Goal: Task Accomplishment & Management: Manage account settings

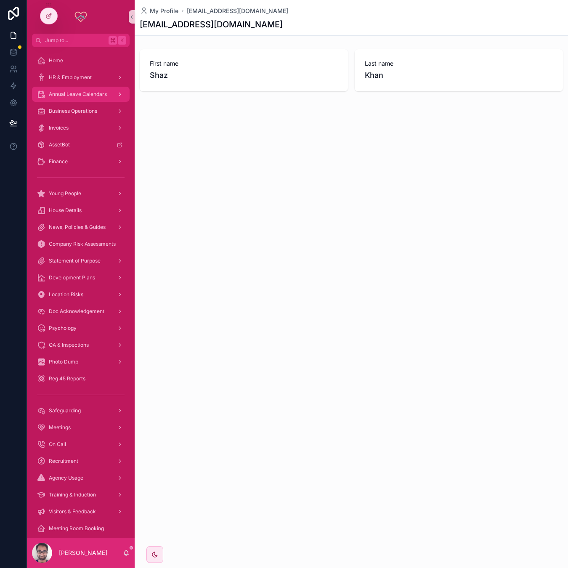
click at [62, 96] on span "Annual Leave Calendars" at bounding box center [78, 94] width 58 height 7
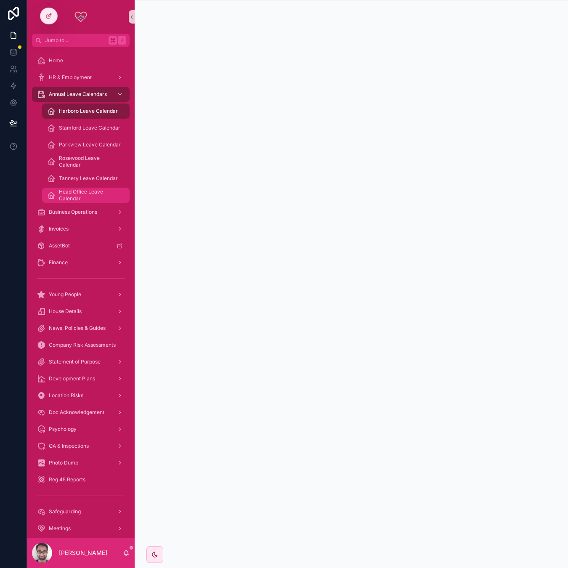
click at [80, 191] on span "Head Office Leave Calendar" at bounding box center [90, 194] width 62 height 13
click at [74, 109] on span "Harboro Leave Calendar" at bounding box center [88, 111] width 59 height 7
click at [75, 125] on span "Stamford Leave Calendar" at bounding box center [89, 128] width 61 height 7
click at [80, 191] on span "Head Office Leave Calendar" at bounding box center [90, 194] width 62 height 13
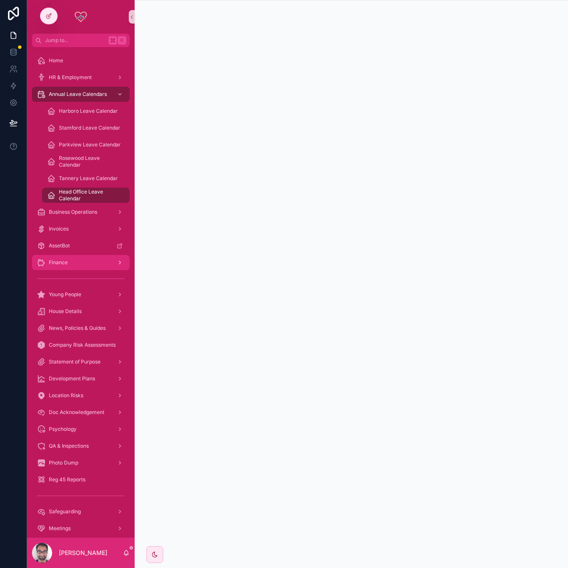
click at [87, 259] on div "Finance" at bounding box center [80, 262] width 87 height 13
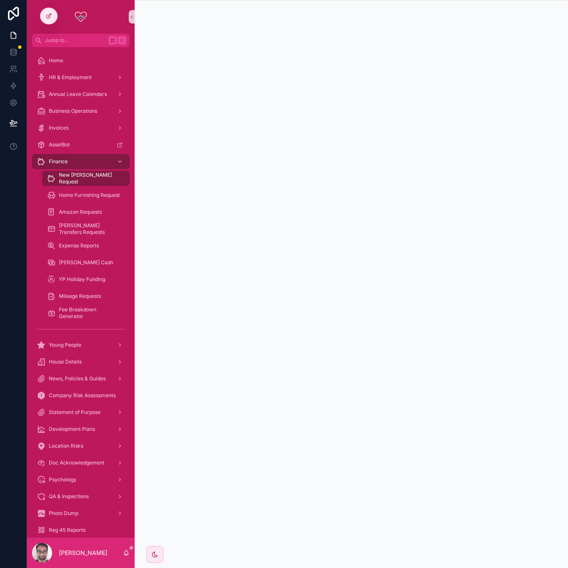
click at [93, 288] on div "Mileage Requests" at bounding box center [86, 296] width 98 height 17
click at [94, 283] on div "YP Holiday Funding" at bounding box center [85, 279] width 77 height 13
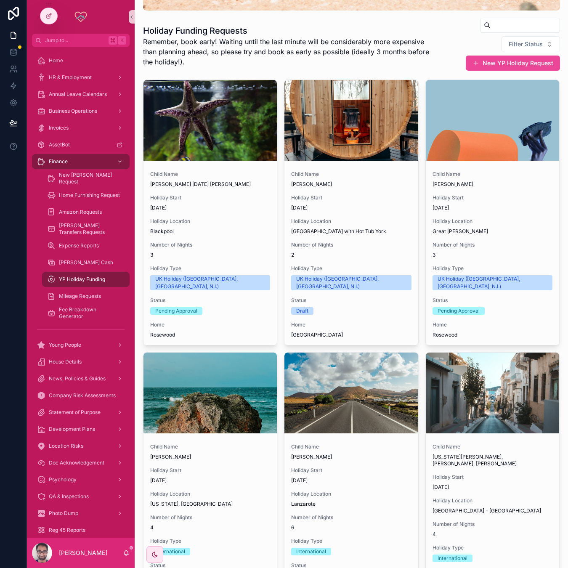
scroll to position [121, 0]
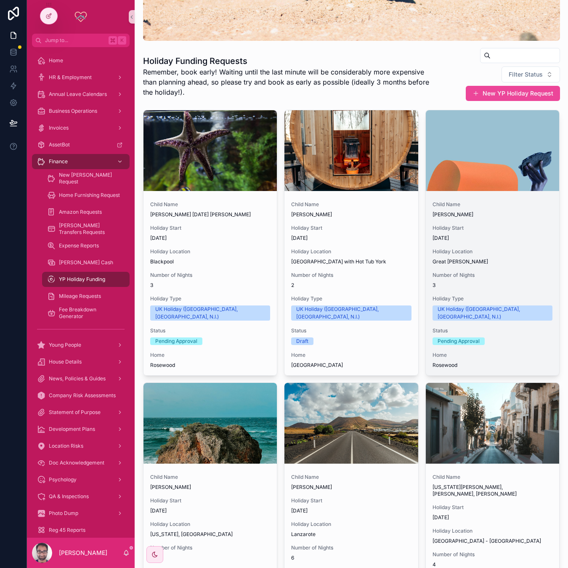
click at [490, 225] on span "Holiday Start" at bounding box center [492, 228] width 120 height 7
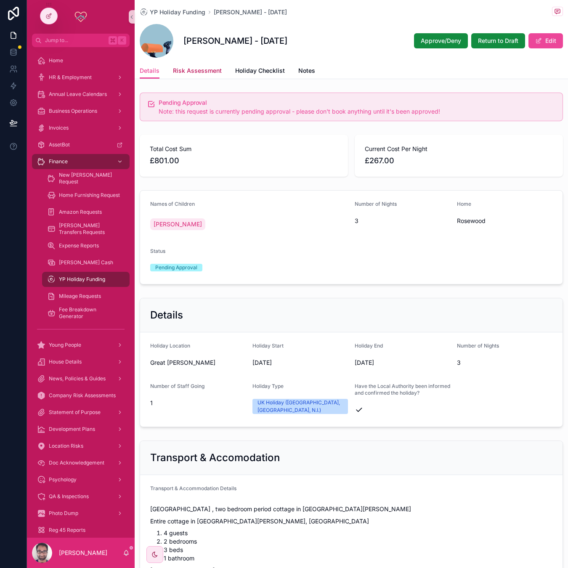
click at [203, 76] on link "Risk Assessment" at bounding box center [197, 71] width 49 height 17
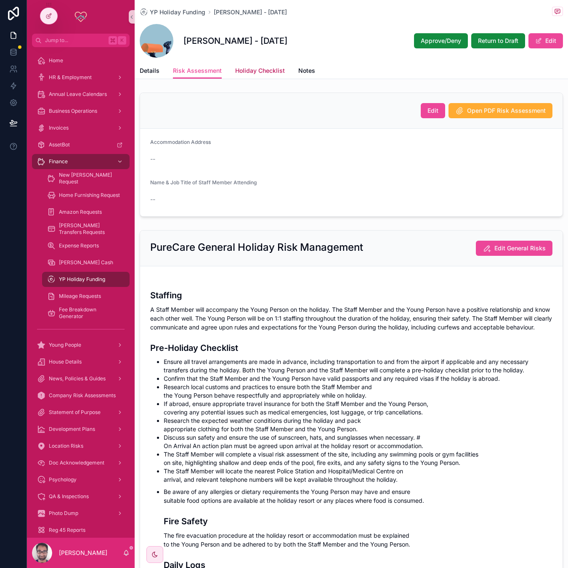
click at [252, 69] on span "Holiday Checklist" at bounding box center [260, 70] width 50 height 8
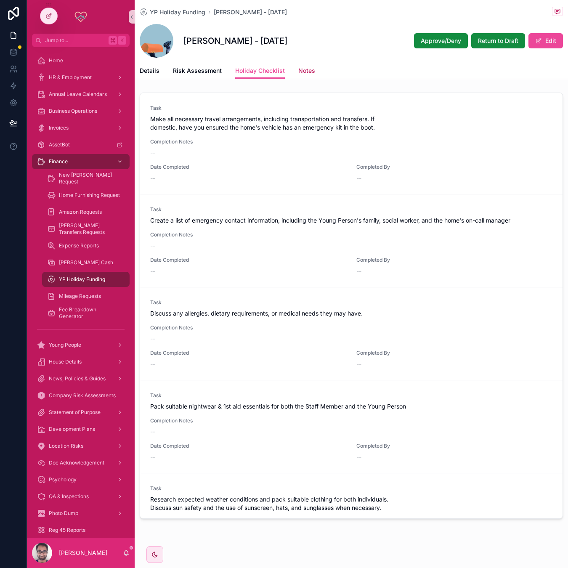
click at [301, 70] on span "Notes" at bounding box center [306, 70] width 17 height 8
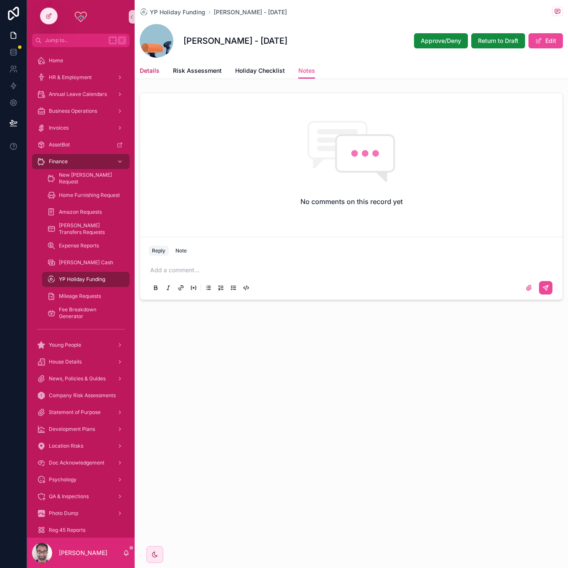
click at [148, 69] on span "Details" at bounding box center [150, 70] width 20 height 8
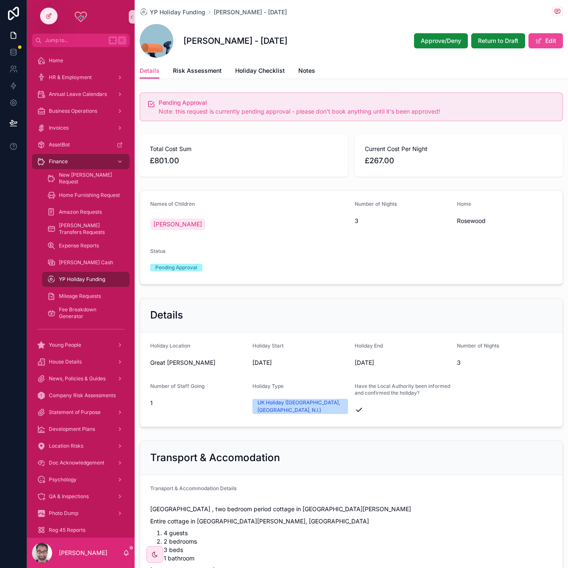
click at [157, 43] on span "scrollable content" at bounding box center [157, 41] width 34 height 34
click at [428, 41] on span "Approve/Deny" at bounding box center [441, 41] width 40 height 8
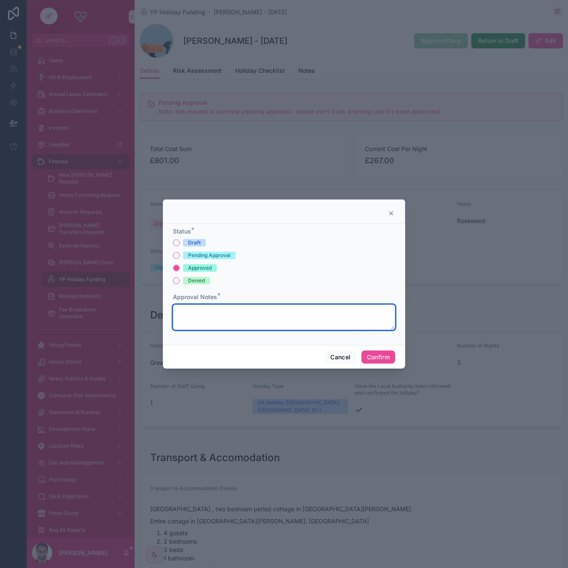
click at [326, 319] on textarea at bounding box center [284, 317] width 222 height 25
type textarea "*********"
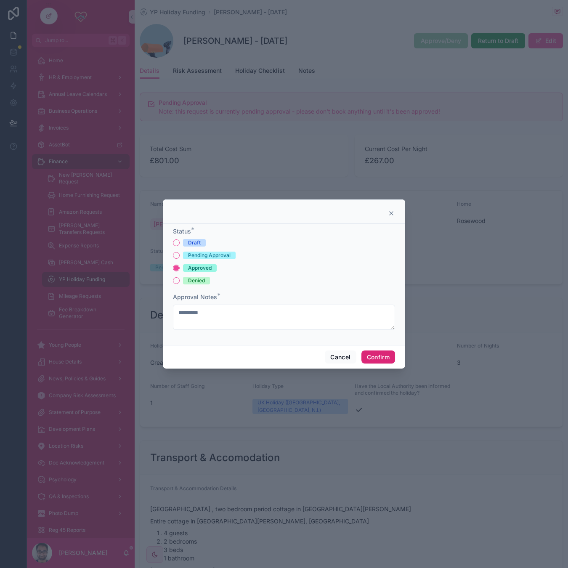
click at [379, 356] on button "Confirm" at bounding box center [378, 356] width 34 height 13
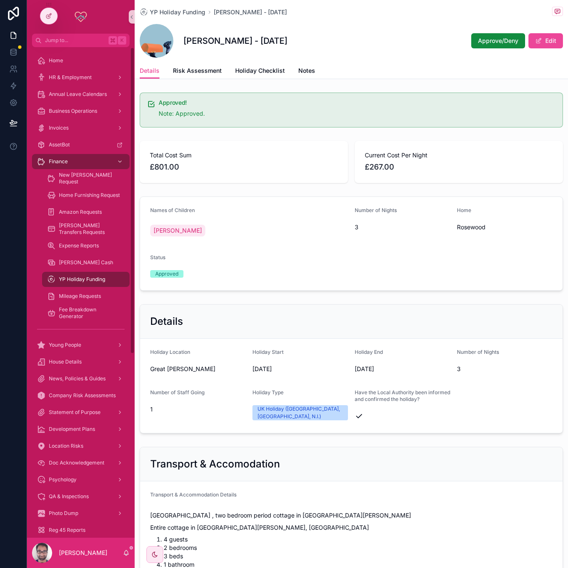
click at [98, 282] on span "YP Holiday Funding" at bounding box center [82, 279] width 46 height 7
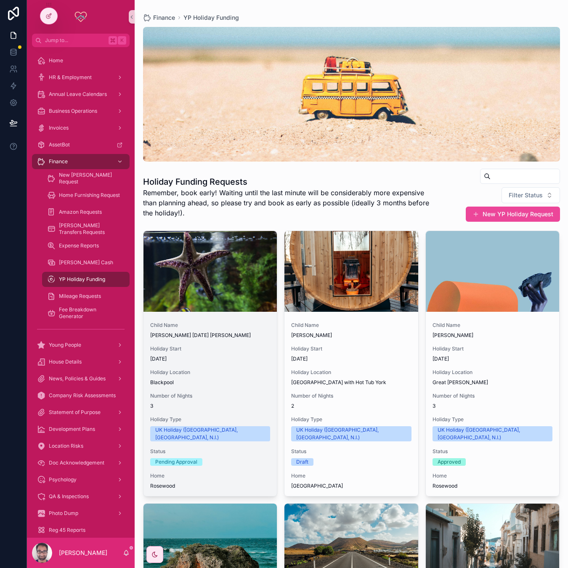
click at [224, 284] on div "scrollable content" at bounding box center [210, 271] width 134 height 81
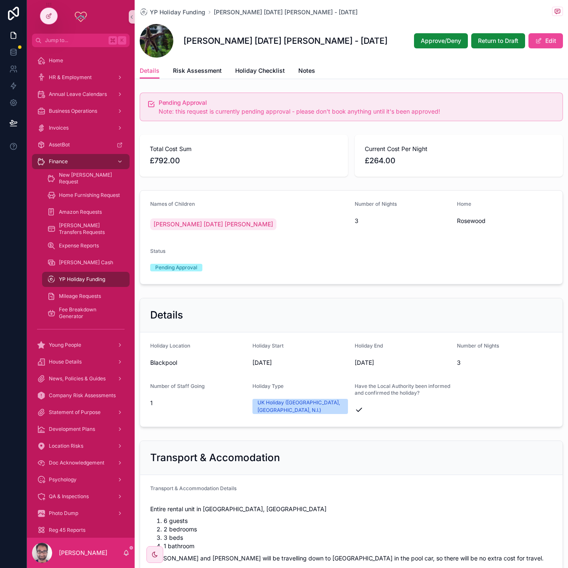
click at [201, 79] on div "YP Holiday Funding Ruby Tuesday Carter - 27/08/25 Ruby Tuesday Carter - 27/08/2…" at bounding box center [351, 39] width 433 height 79
click at [204, 74] on span "Risk Assessment" at bounding box center [197, 70] width 49 height 8
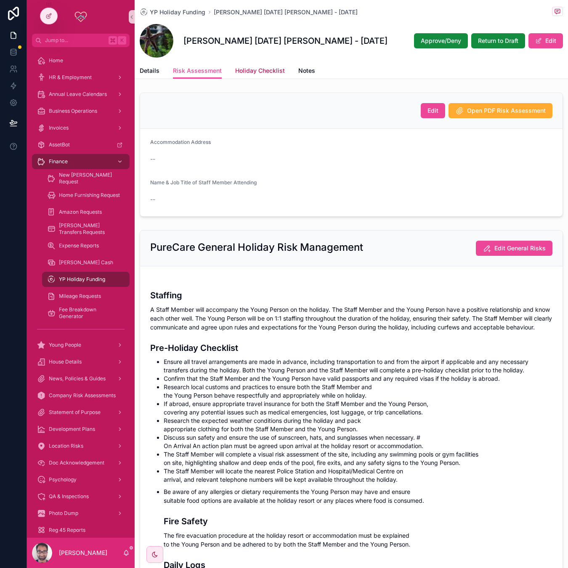
click at [251, 74] on span "Holiday Checklist" at bounding box center [260, 70] width 50 height 8
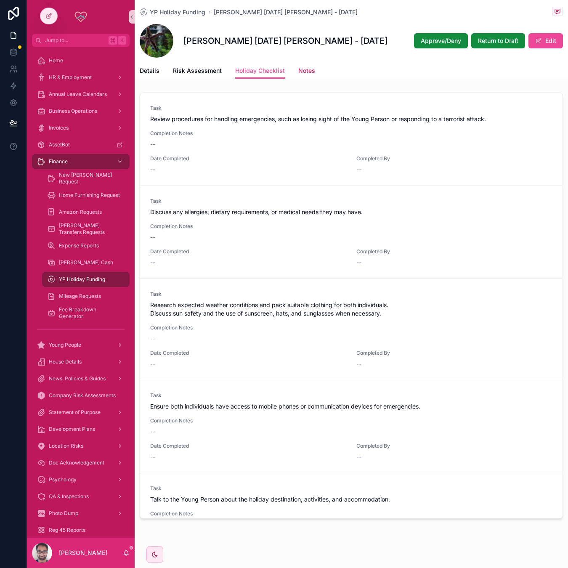
click at [310, 73] on span "Notes" at bounding box center [306, 70] width 17 height 8
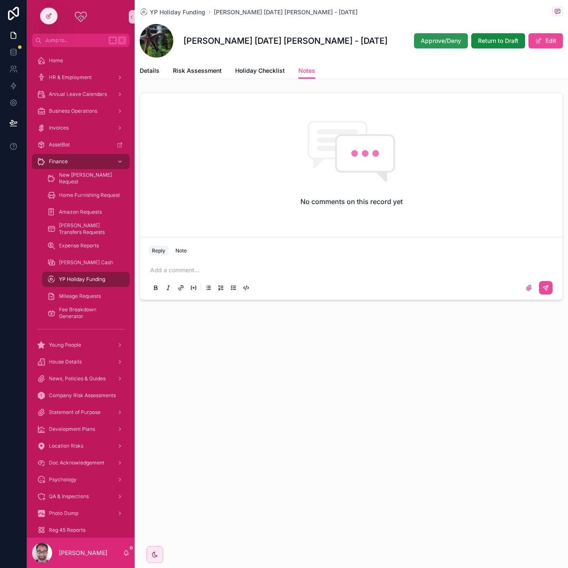
click at [417, 38] on button "Approve/Deny" at bounding box center [441, 40] width 54 height 15
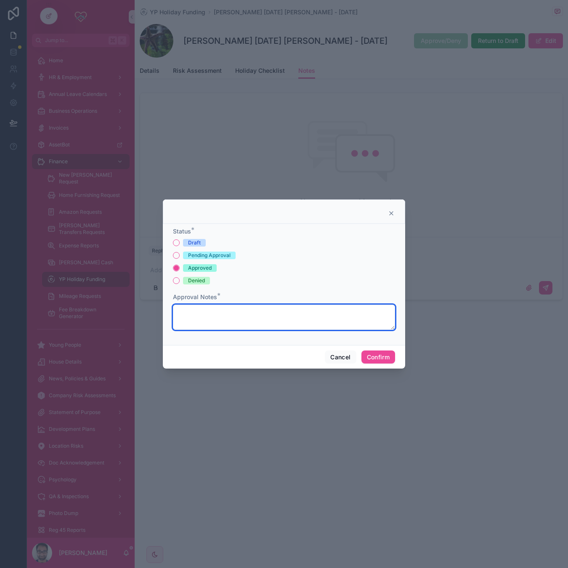
click at [275, 322] on textarea at bounding box center [284, 317] width 222 height 25
type textarea "********"
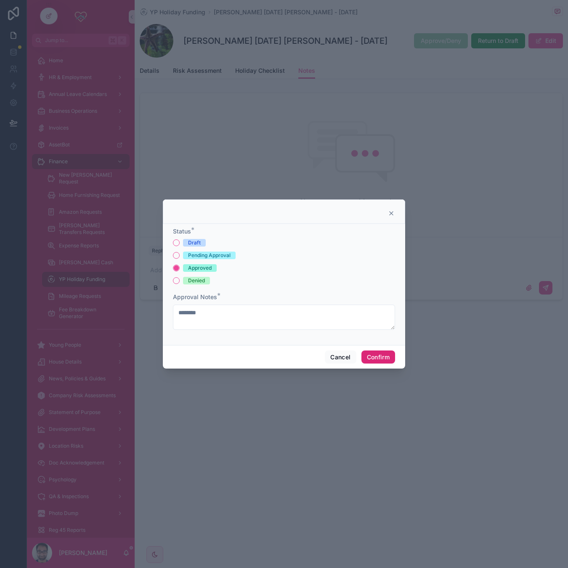
click at [378, 361] on button "Confirm" at bounding box center [378, 356] width 34 height 13
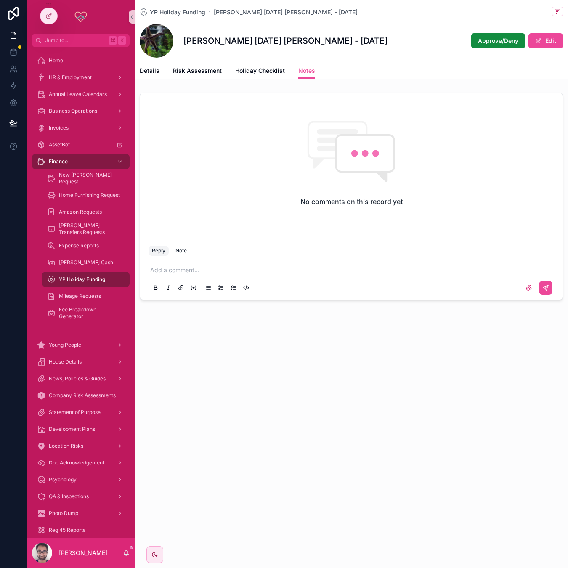
click at [279, 321] on div "YP Holiday Funding Ruby Tuesday Carter - 27/08/25 Ruby Tuesday Carter - 27/08/2…" at bounding box center [351, 178] width 433 height 357
click at [10, 281] on div at bounding box center [13, 284] width 27 height 568
click at [173, 72] on span "Risk Assessment" at bounding box center [197, 70] width 49 height 8
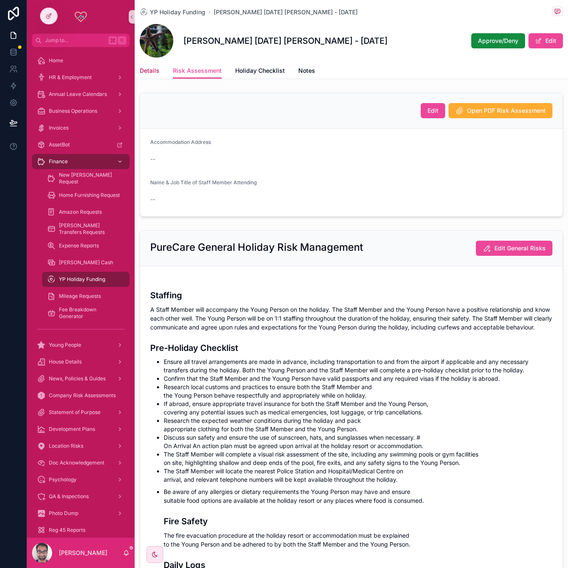
click at [154, 72] on span "Details" at bounding box center [150, 70] width 20 height 8
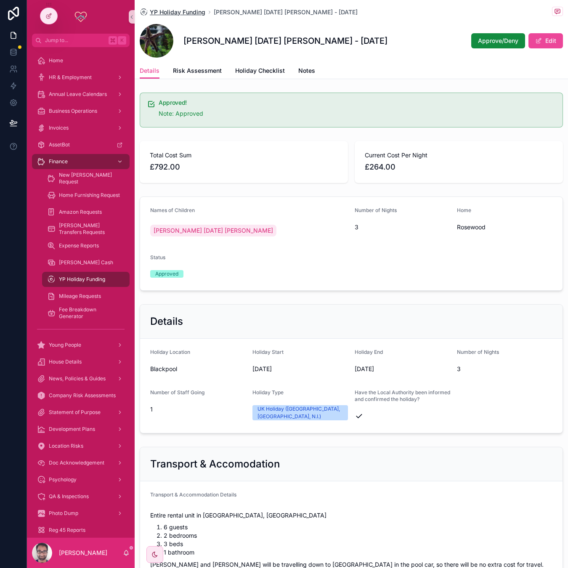
click at [161, 12] on span "YP Holiday Funding" at bounding box center [178, 12] width 56 height 8
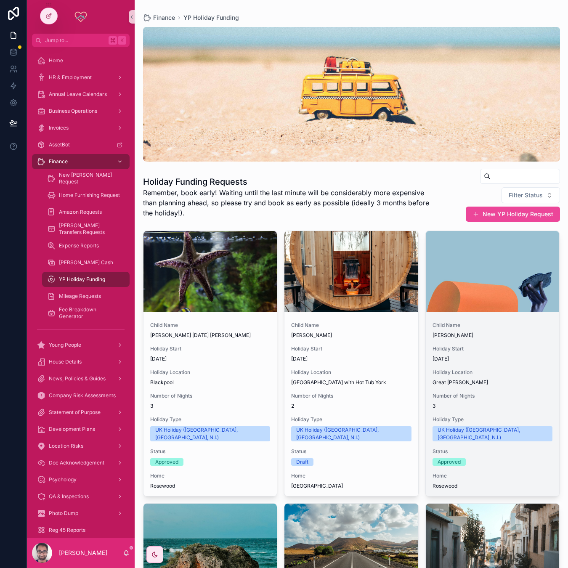
click at [485, 319] on div "Child Name Isaac Pickering Holiday Start 18/08/2025 Holiday Location Great Eccl…" at bounding box center [493, 405] width 134 height 181
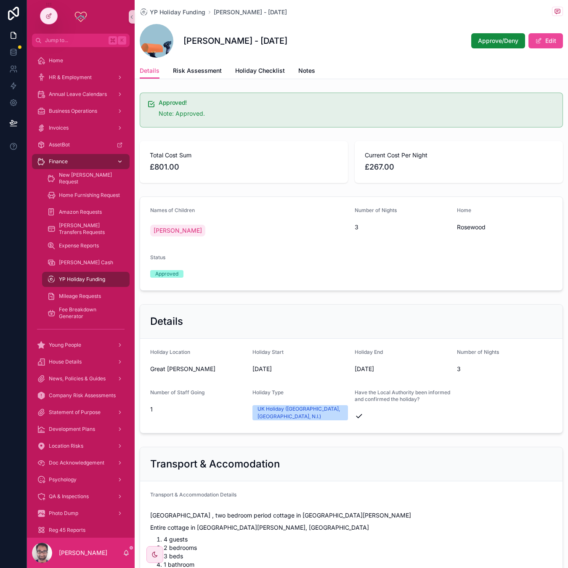
click at [71, 164] on div "Finance" at bounding box center [80, 161] width 87 height 13
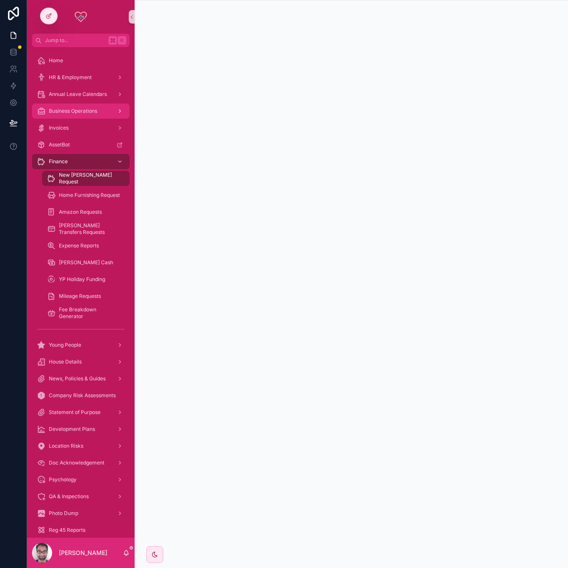
click at [74, 112] on span "Business Operations" at bounding box center [73, 111] width 48 height 7
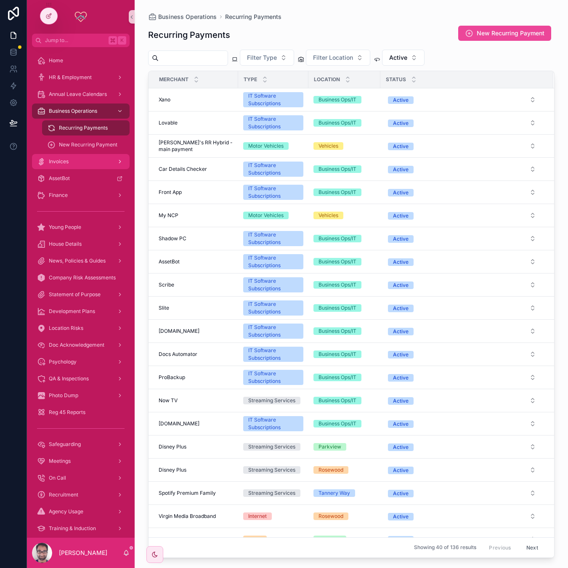
click at [73, 162] on div "Invoices" at bounding box center [80, 161] width 87 height 13
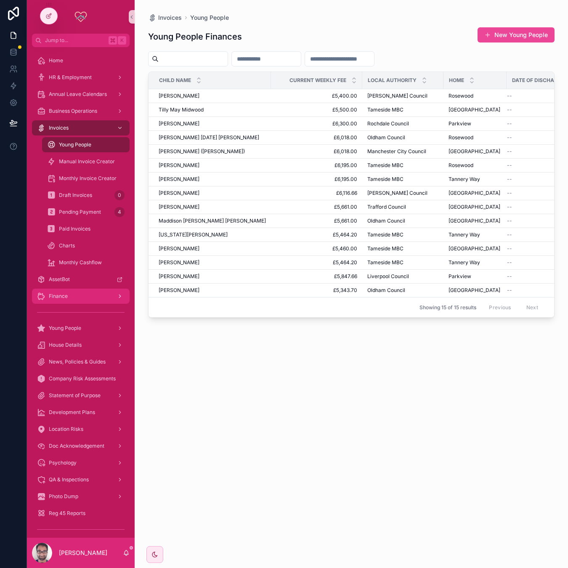
click at [75, 289] on div "Finance" at bounding box center [80, 295] width 87 height 13
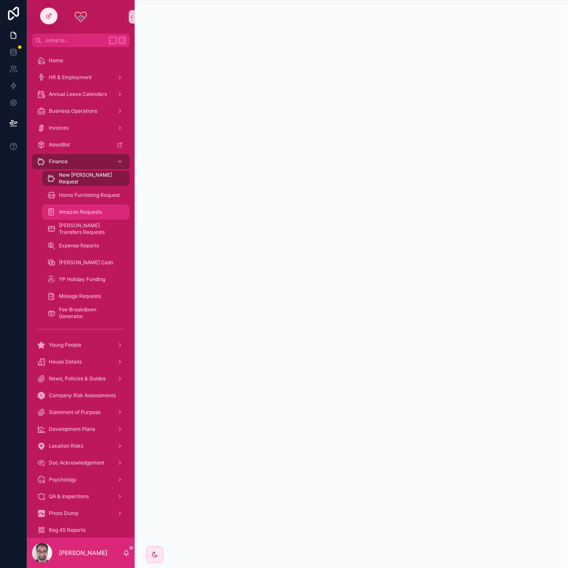
click at [87, 212] on span "Amazon Requests" at bounding box center [80, 212] width 43 height 7
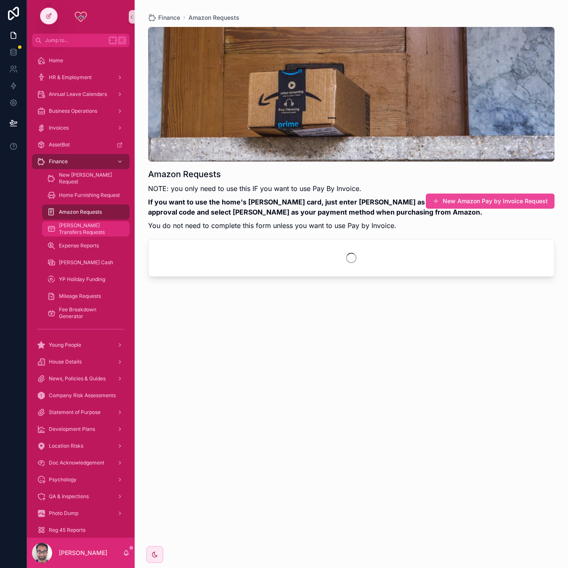
click at [88, 231] on span "[PERSON_NAME] Transfers Requests" at bounding box center [90, 228] width 62 height 13
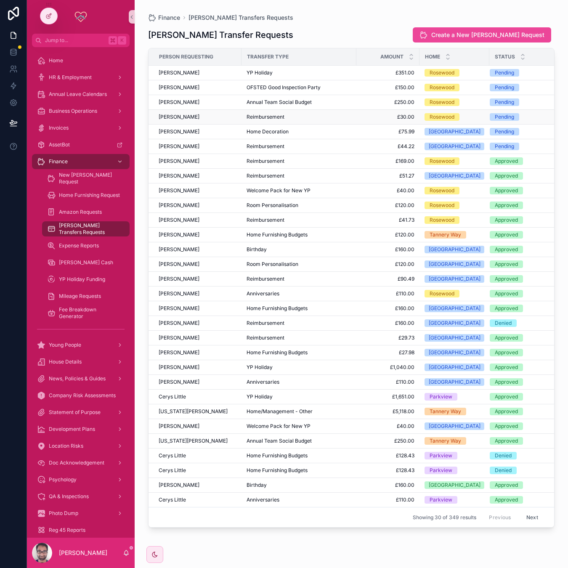
click at [267, 118] on span "Reimbursement" at bounding box center [266, 117] width 38 height 7
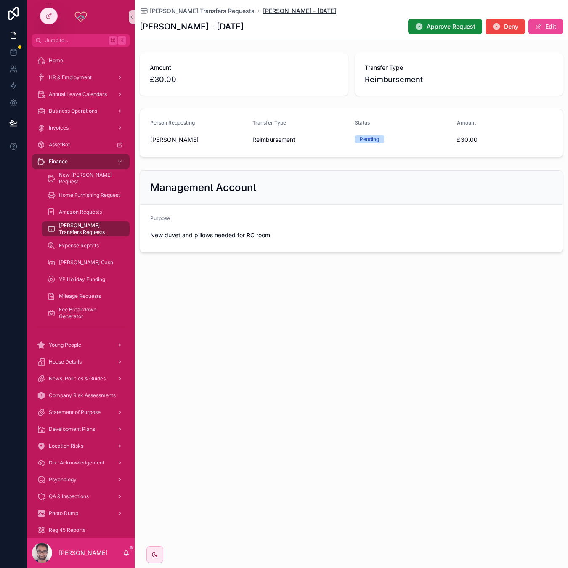
click at [263, 14] on span "Mollie-Ann Kelly - 05/08/2025" at bounding box center [299, 11] width 73 height 8
click at [215, 13] on span "[PERSON_NAME] Transfers Requests" at bounding box center [202, 11] width 105 height 8
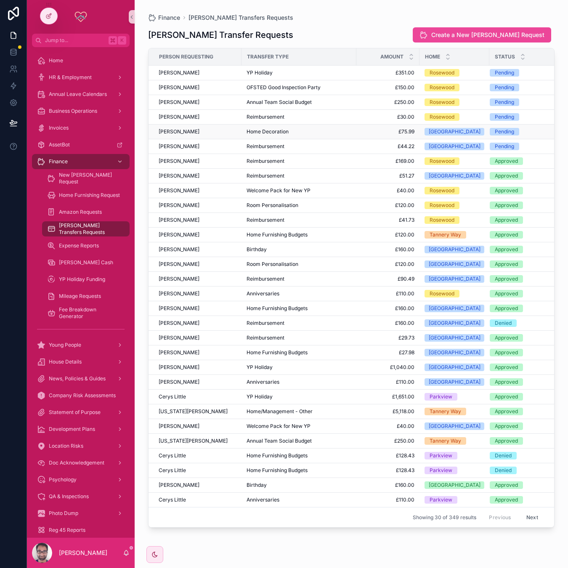
click at [266, 133] on span "Home Decoration" at bounding box center [268, 131] width 42 height 7
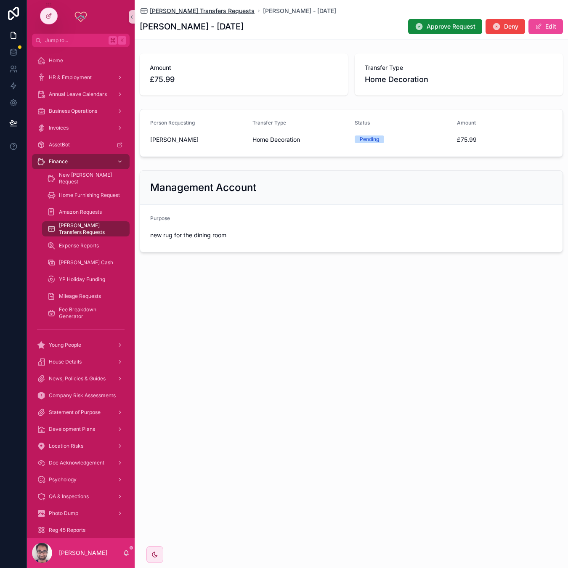
click at [218, 11] on span "[PERSON_NAME] Transfers Requests" at bounding box center [202, 11] width 105 height 8
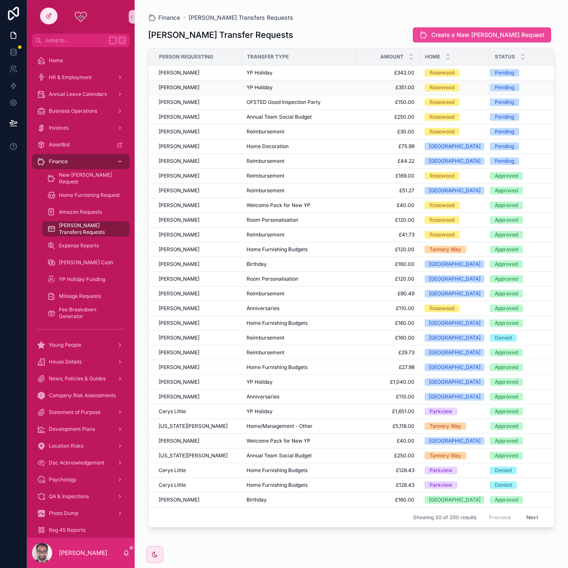
click at [266, 90] on span "YP Holiday" at bounding box center [260, 87] width 26 height 7
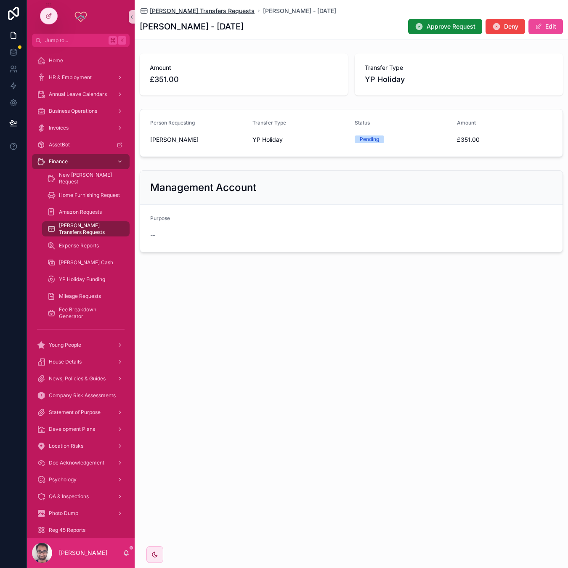
click at [211, 10] on span "[PERSON_NAME] Transfers Requests" at bounding box center [202, 11] width 105 height 8
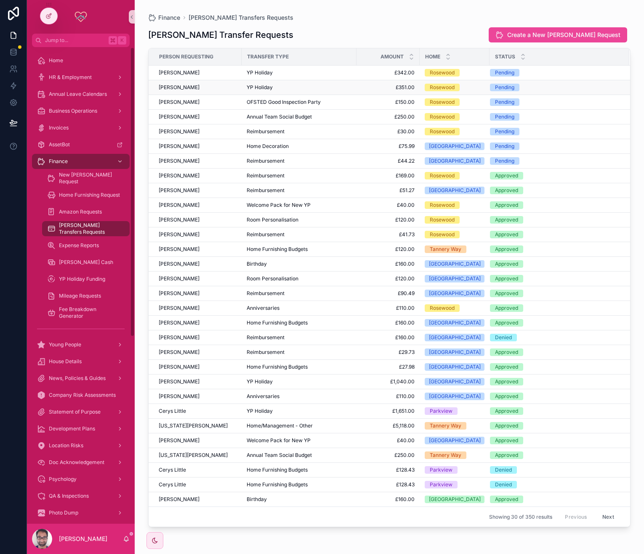
click at [316, 86] on div "YP Holiday" at bounding box center [299, 87] width 105 height 7
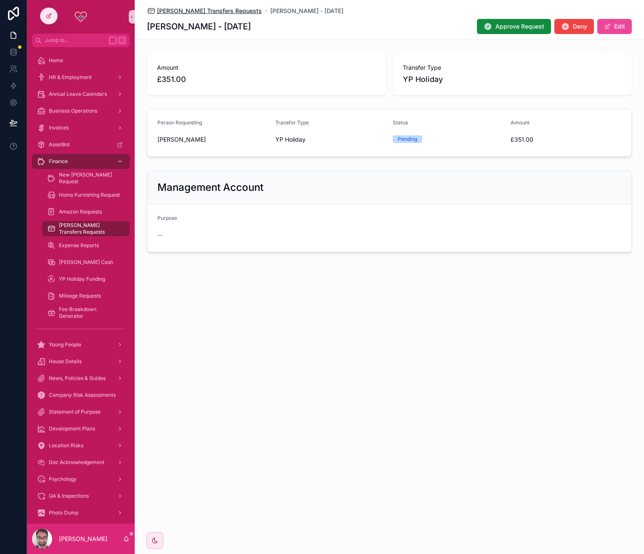
click at [217, 11] on span "[PERSON_NAME] Transfers Requests" at bounding box center [209, 11] width 105 height 8
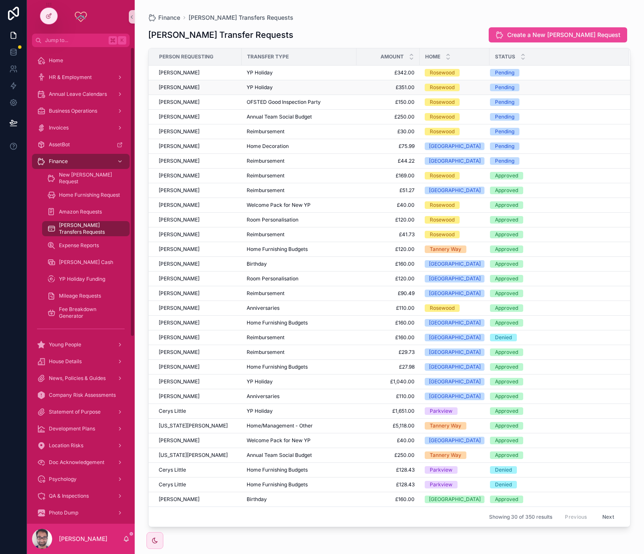
click at [382, 85] on span "£351.00" at bounding box center [387, 87] width 53 height 7
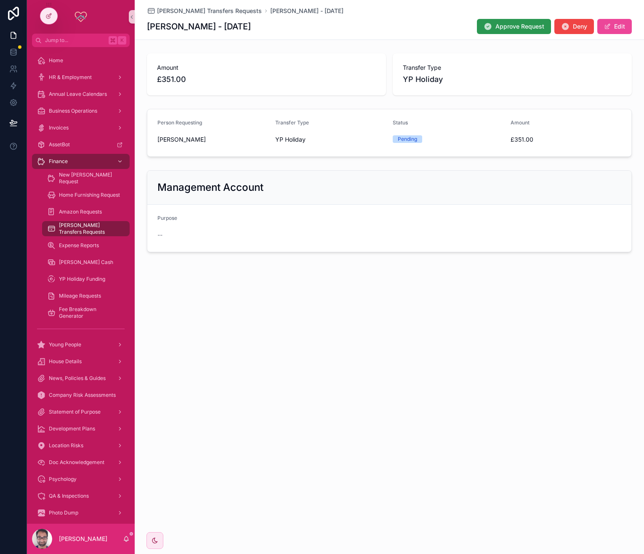
click at [512, 29] on span "Approve Request" at bounding box center [519, 26] width 49 height 8
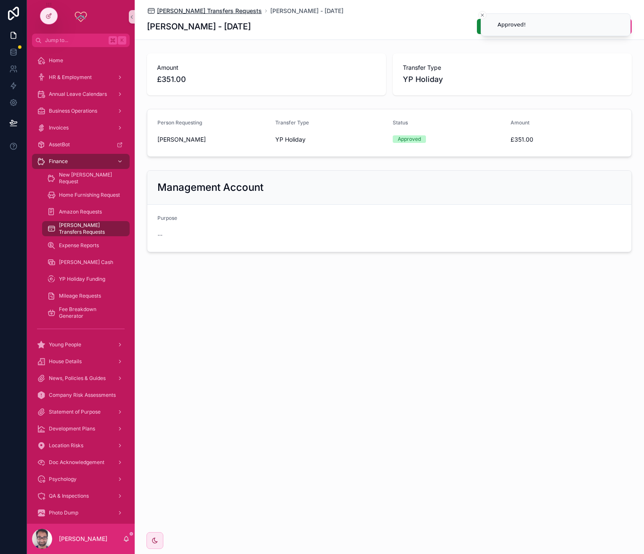
click at [224, 14] on span "[PERSON_NAME] Transfers Requests" at bounding box center [209, 11] width 105 height 8
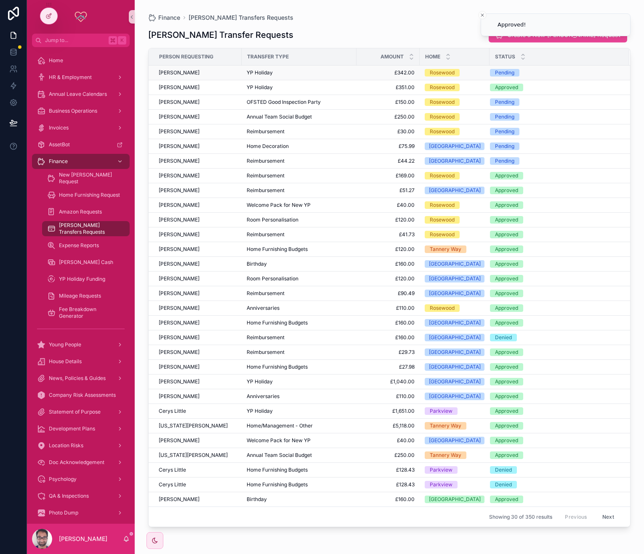
click at [323, 70] on div "YP Holiday" at bounding box center [299, 72] width 105 height 7
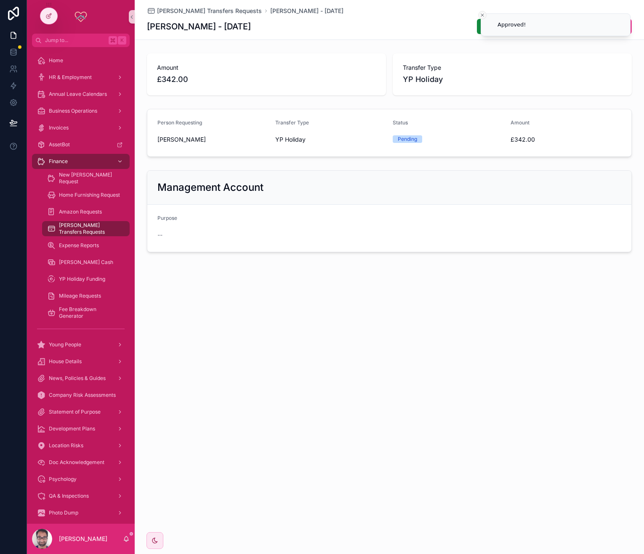
click at [479, 12] on button "Close toast" at bounding box center [482, 15] width 8 height 8
click at [485, 23] on icon "scrollable content" at bounding box center [487, 26] width 8 height 8
click at [204, 15] on div "Soldo Transfers Requests Mollie-Ann Kelly - 12/08/2025 Mollie-Ann Kelly - 12/08…" at bounding box center [389, 20] width 485 height 40
click at [207, 8] on span "[PERSON_NAME] Transfers Requests" at bounding box center [209, 11] width 105 height 8
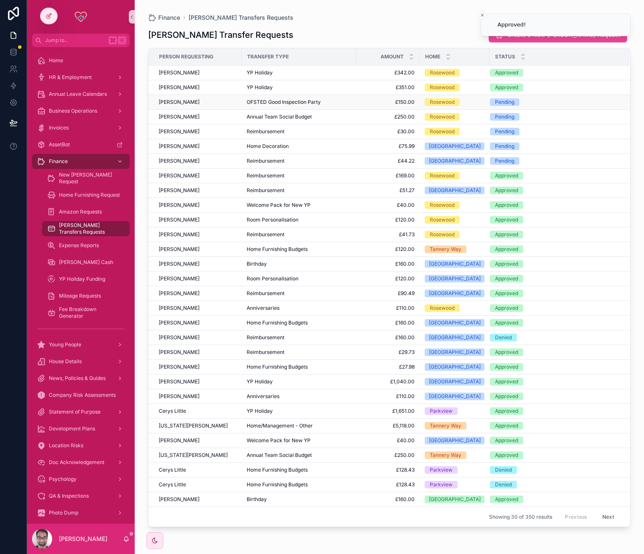
click at [306, 103] on span "OFSTED Good Inspection Party" at bounding box center [284, 102] width 74 height 7
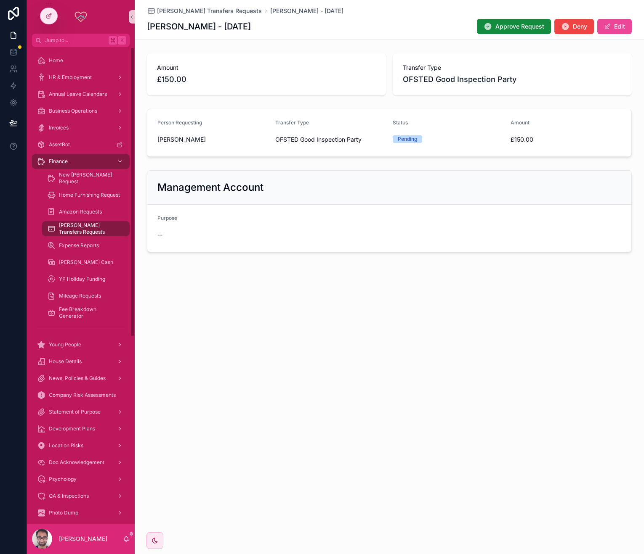
click at [413, 81] on span "OFSTED Good Inspection Party" at bounding box center [460, 80] width 114 height 12
copy span "OFSTED Good Inspection Party"
drag, startPoint x: 376, startPoint y: 58, endPoint x: 469, endPoint y: 25, distance: 98.9
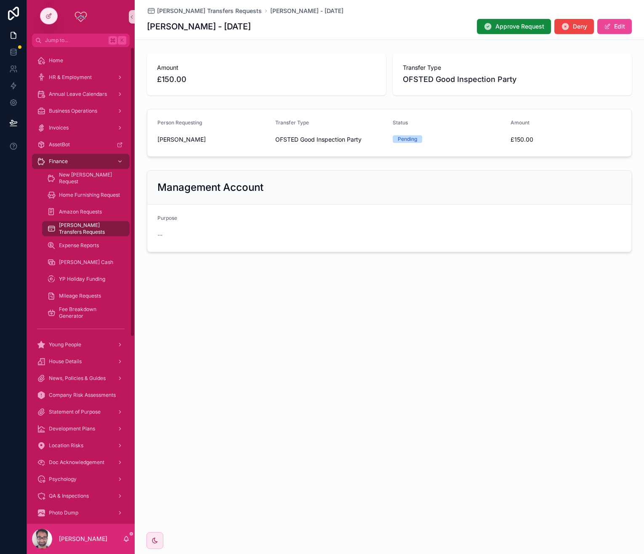
click at [387, 61] on div "Amount £150.00 Transfer Type OFSTED Good Inspection Party" at bounding box center [389, 74] width 485 height 42
click at [480, 25] on button "Approve Request" at bounding box center [514, 26] width 74 height 15
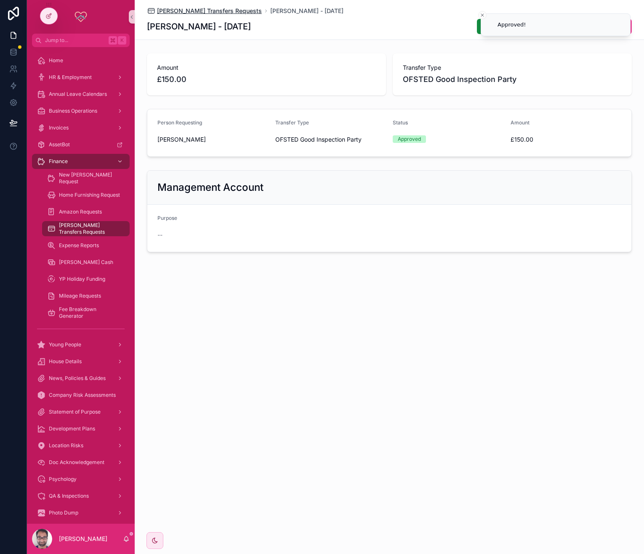
click at [205, 9] on span "[PERSON_NAME] Transfers Requests" at bounding box center [209, 11] width 105 height 8
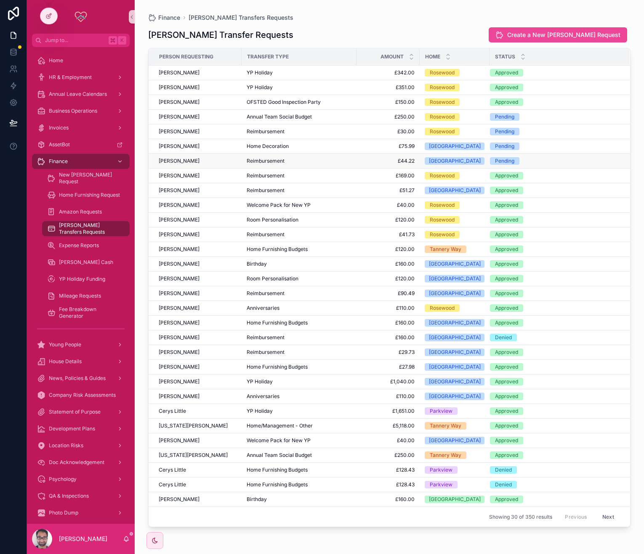
click at [287, 159] on div "Reimbursement" at bounding box center [299, 161] width 105 height 7
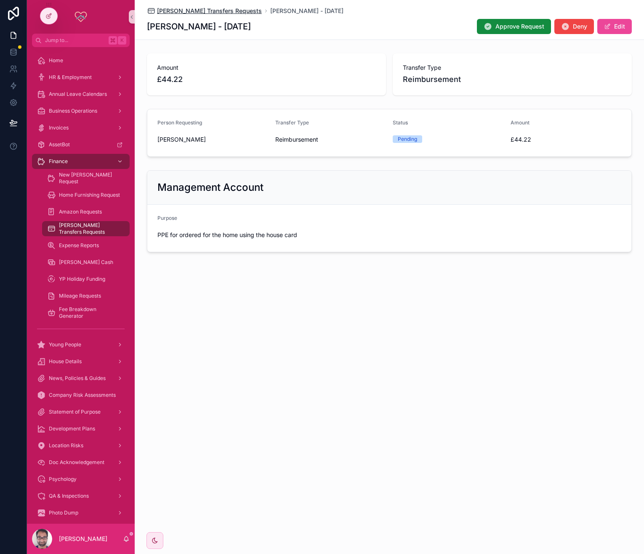
click at [212, 14] on span "[PERSON_NAME] Transfers Requests" at bounding box center [209, 11] width 105 height 8
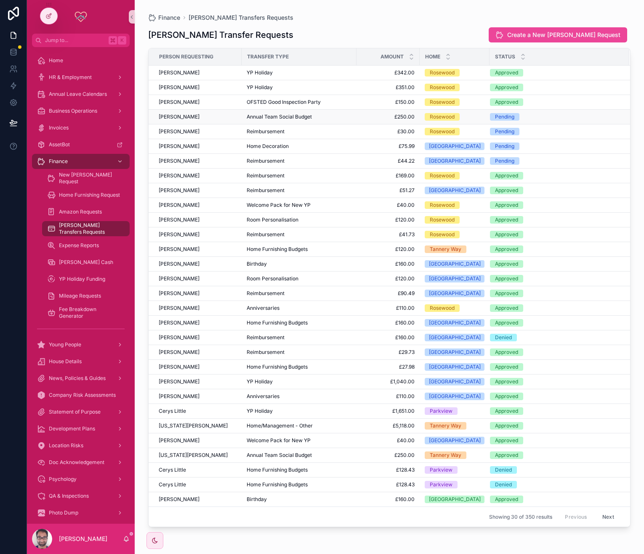
click at [291, 118] on span "Annual Team Social Budget" at bounding box center [279, 117] width 65 height 7
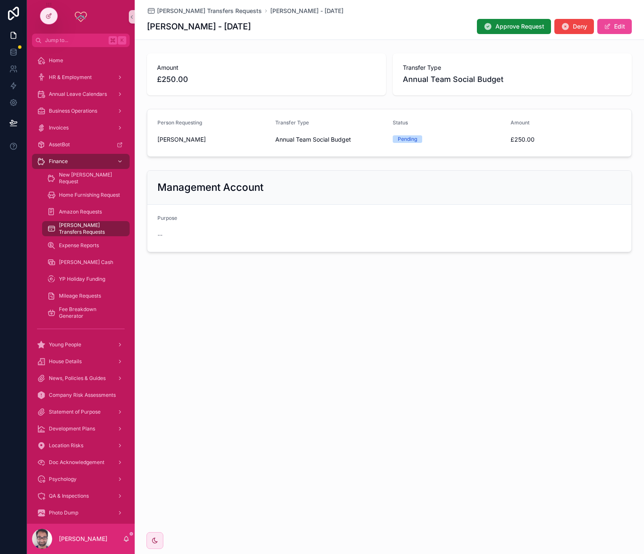
click at [340, 135] on span "Annual Team Social Budget" at bounding box center [313, 139] width 76 height 8
copy span "Annual Team Social Budget"
click at [339, 135] on span "Annual Team Social Budget" at bounding box center [313, 139] width 76 height 8
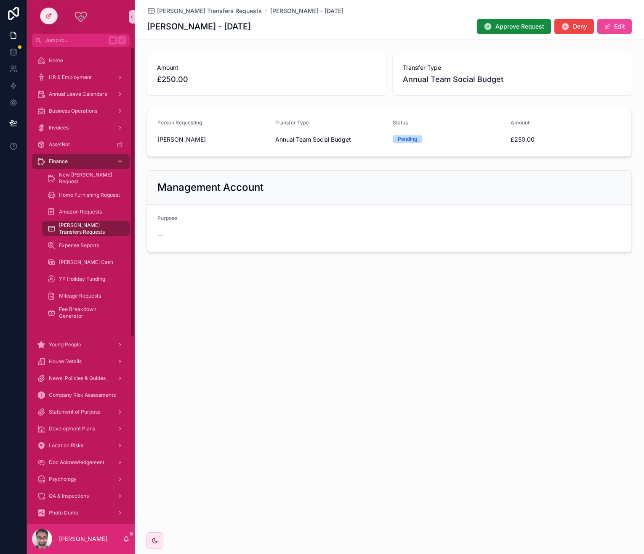
click at [525, 14] on div "Soldo Transfers Requests Mollie-Ann Kelly - 06/08/2025" at bounding box center [389, 11] width 485 height 8
click at [517, 21] on button "Approve Request" at bounding box center [514, 26] width 74 height 15
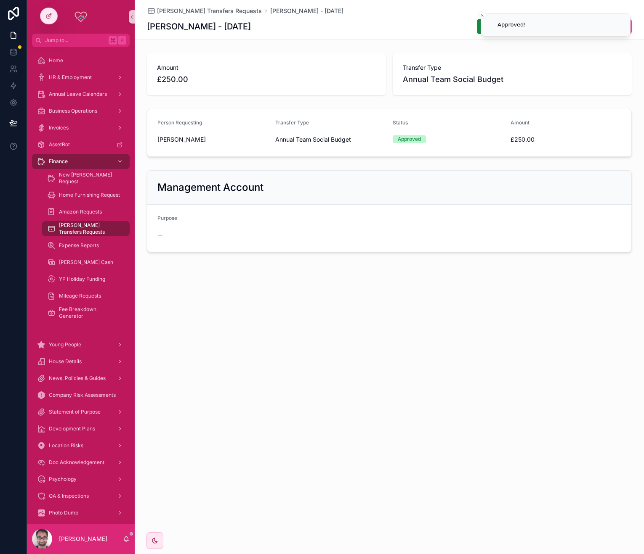
click at [233, 16] on div "Soldo Transfers Requests Mollie-Ann Kelly - 06/08/2025 Mollie-Ann Kelly - 06/08…" at bounding box center [389, 20] width 485 height 40
click at [201, 5] on div "Soldo Transfers Requests Mollie-Ann Kelly - 06/08/2025 Mollie-Ann Kelly - 06/08…" at bounding box center [389, 20] width 485 height 40
click at [217, 11] on span "[PERSON_NAME] Transfers Requests" at bounding box center [209, 11] width 105 height 8
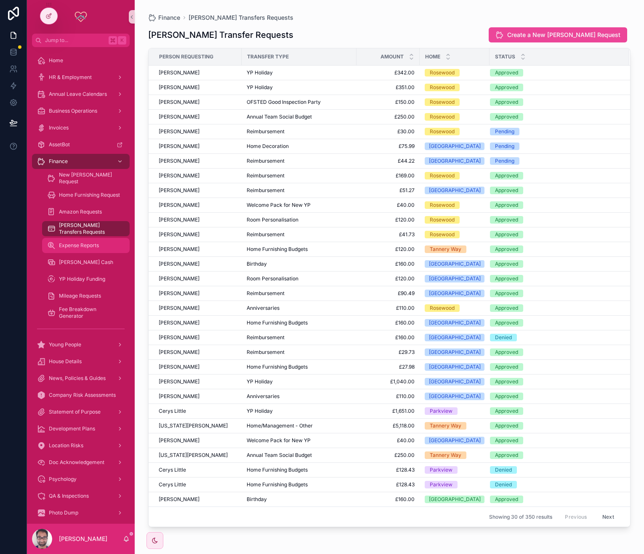
click at [88, 243] on span "Expense Reports" at bounding box center [79, 245] width 40 height 7
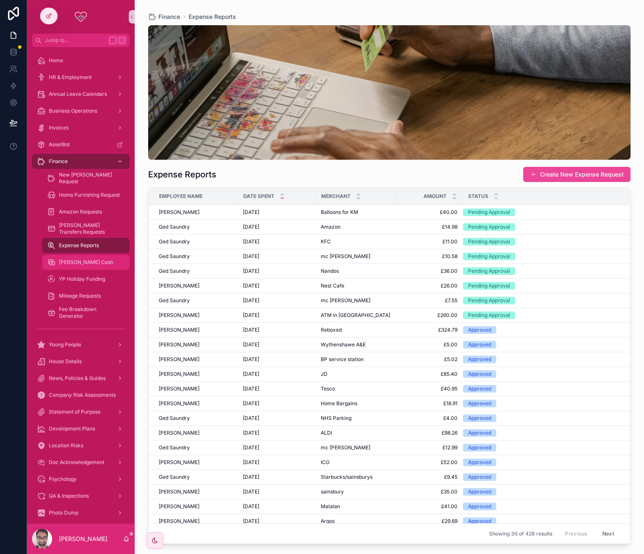
click at [87, 266] on div "[PERSON_NAME] Cash" at bounding box center [85, 262] width 77 height 13
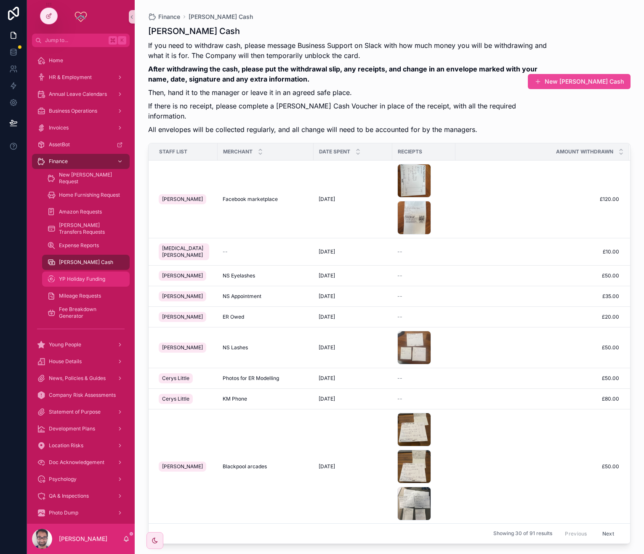
click at [88, 273] on div "YP Holiday Funding" at bounding box center [85, 279] width 77 height 13
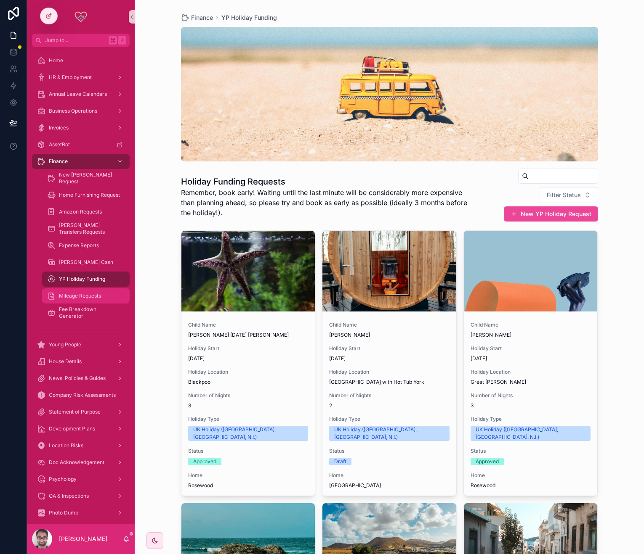
click at [101, 297] on div "Mileage Requests" at bounding box center [85, 295] width 77 height 13
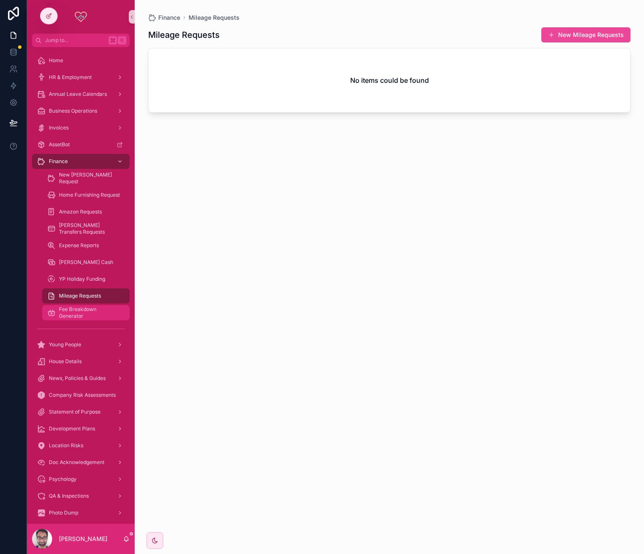
click at [89, 310] on span "Fee Breakdown Generator" at bounding box center [90, 312] width 62 height 13
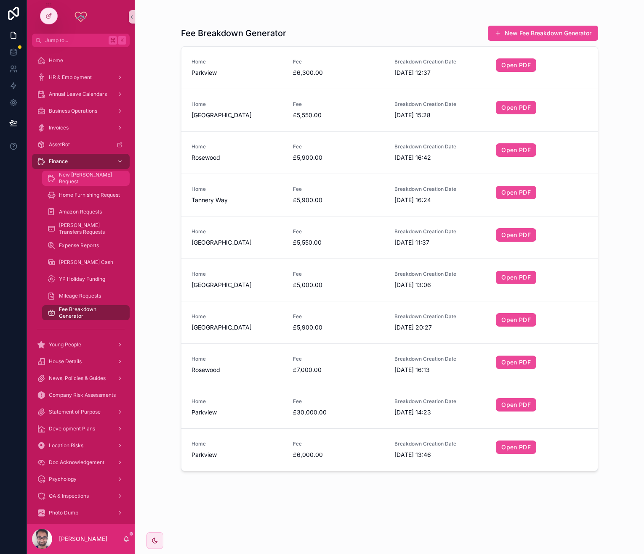
click at [96, 183] on div "New [PERSON_NAME] Request" at bounding box center [85, 178] width 77 height 13
